Goal: Transaction & Acquisition: Purchase product/service

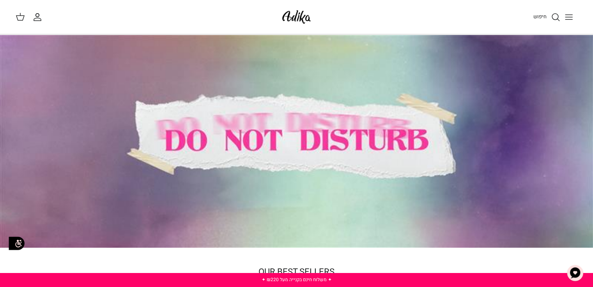
click at [311, 181] on div at bounding box center [296, 141] width 593 height 213
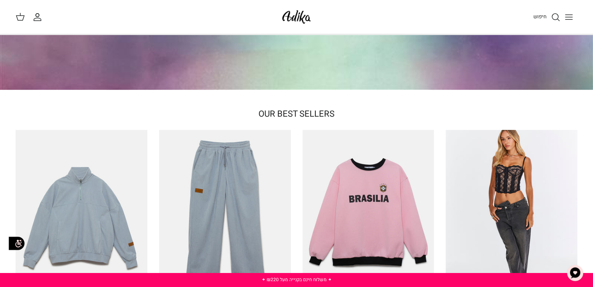
scroll to position [156, 0]
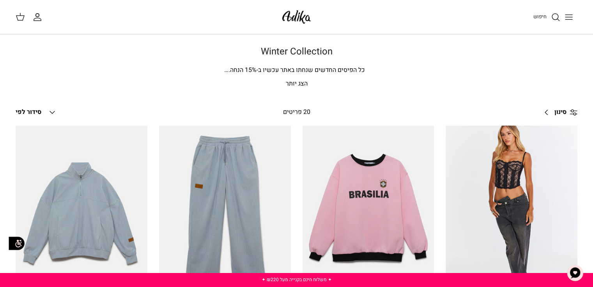
click at [571, 14] on icon "Toggle menu" at bounding box center [568, 16] width 9 height 9
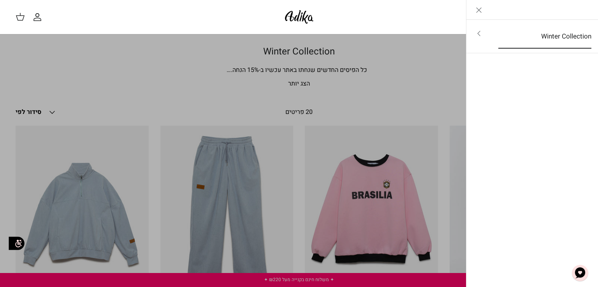
click at [546, 34] on link "Winter Collection" at bounding box center [545, 37] width 107 height 24
click at [560, 30] on link "לכל הפריטים" at bounding box center [533, 34] width 124 height 19
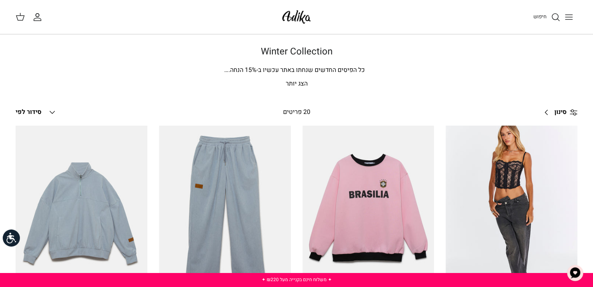
click at [552, 16] on icon "חיפוש" at bounding box center [554, 16] width 9 height 9
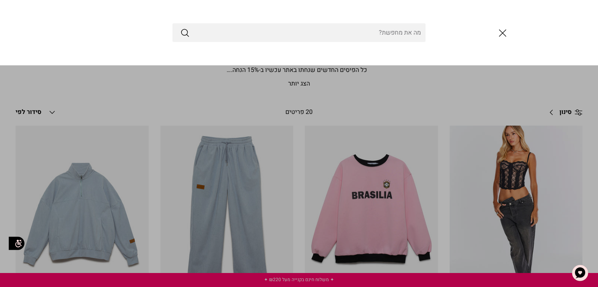
click at [357, 36] on input "Search Store" at bounding box center [299, 32] width 253 height 19
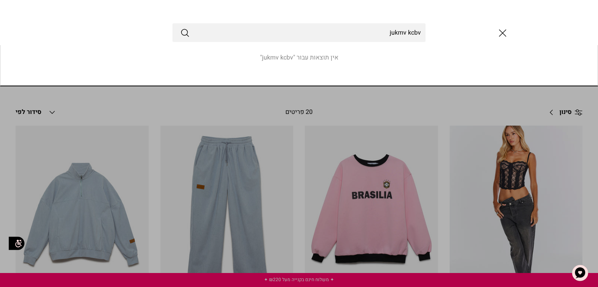
click at [180, 28] on button "Submit" at bounding box center [184, 33] width 9 height 10
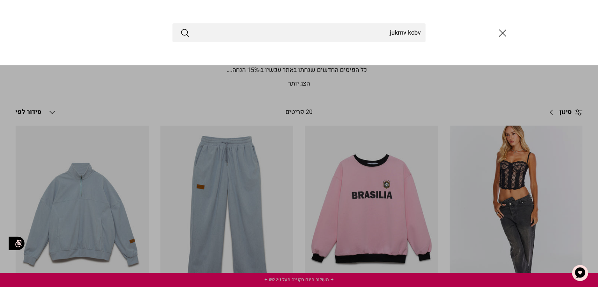
drag, startPoint x: 377, startPoint y: 32, endPoint x: 598, endPoint y: 23, distance: 220.6
click at [592, 23] on div "jukmv kcbv" at bounding box center [299, 32] width 598 height 65
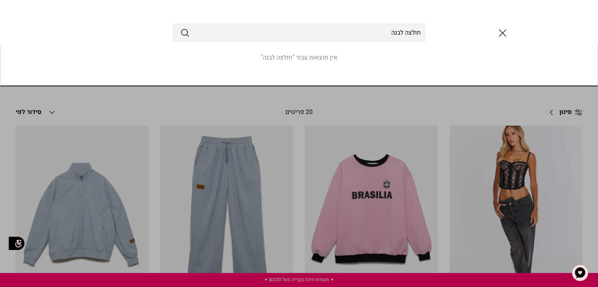
type input "חולצה לבנה"
click at [180, 28] on button "Submit" at bounding box center [184, 33] width 9 height 10
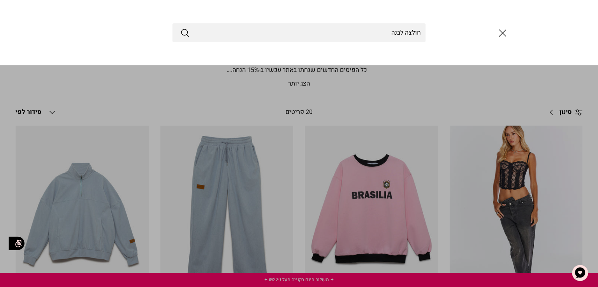
click at [380, 31] on input "חולצה לבנה" at bounding box center [299, 32] width 253 height 19
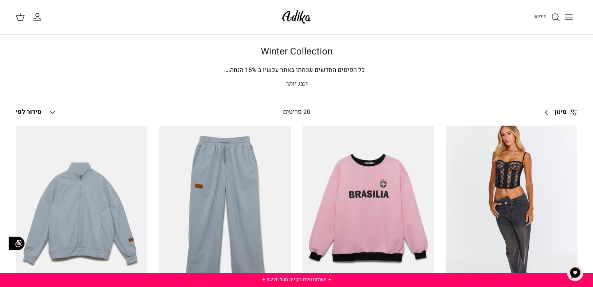
click at [570, 15] on icon "Toggle menu" at bounding box center [568, 16] width 9 height 9
